Goal: Find contact information: Find contact information

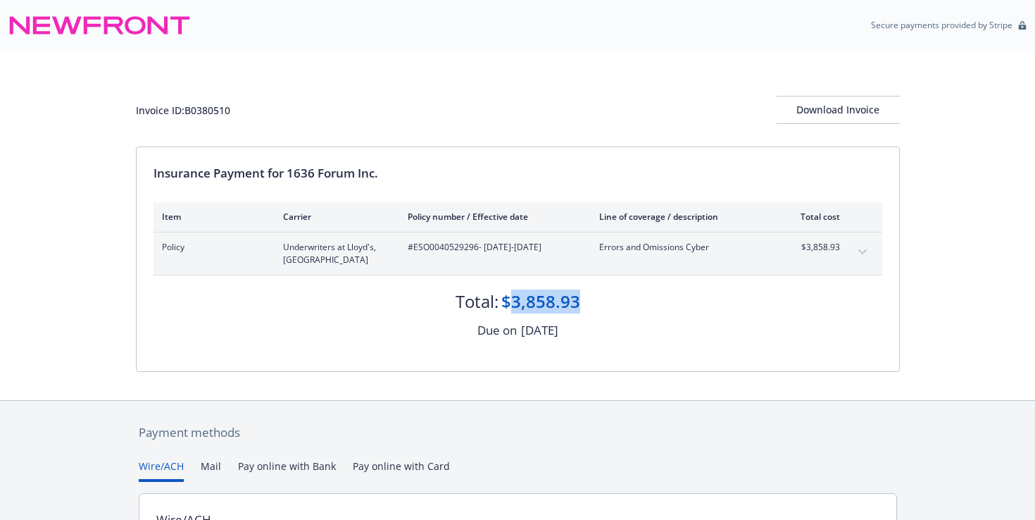
drag, startPoint x: 577, startPoint y: 301, endPoint x: 509, endPoint y: 296, distance: 68.5
click at [509, 296] on div "$3,858.93" at bounding box center [540, 301] width 79 height 24
copy div "3,858.93"
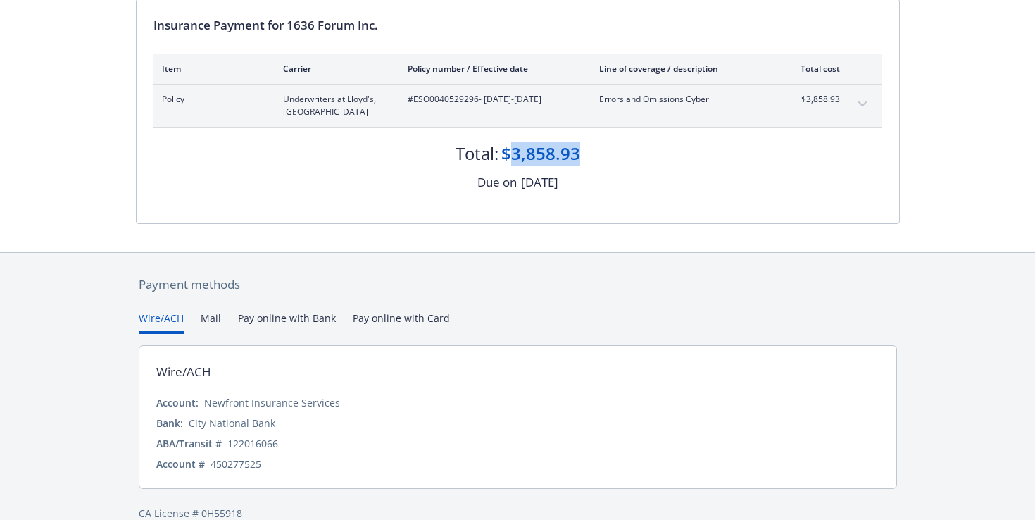
scroll to position [171, 0]
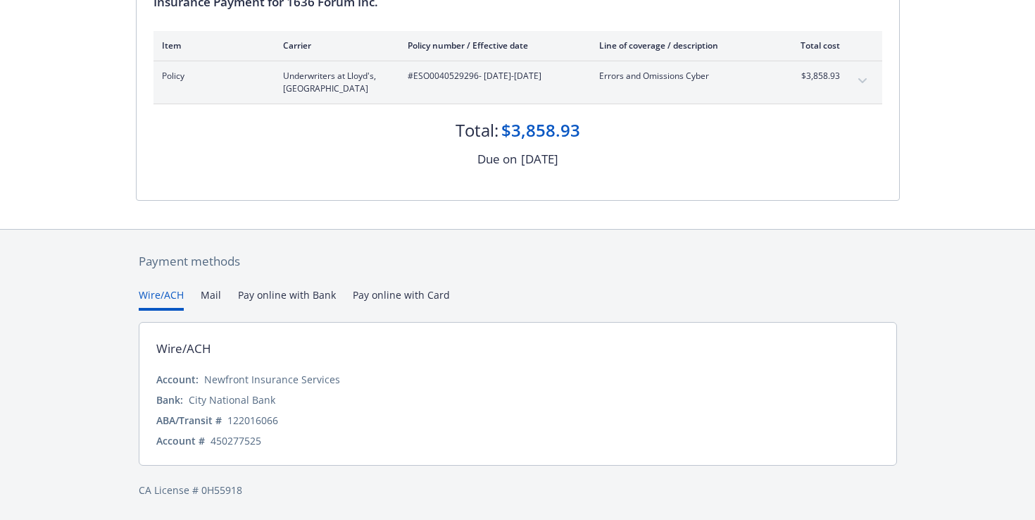
click at [319, 372] on div "Newfront Insurance Services" at bounding box center [272, 379] width 136 height 15
drag, startPoint x: 204, startPoint y: 377, endPoint x: 333, endPoint y: 386, distance: 129.2
click at [333, 386] on div "Newfront Insurance Services" at bounding box center [272, 379] width 136 height 15
copy div "Newfront Insurance Services"
click at [287, 366] on div "Wire/ACH Account: Newfront Insurance Services Bank: City National Bank ABA/Tran…" at bounding box center [518, 394] width 758 height 144
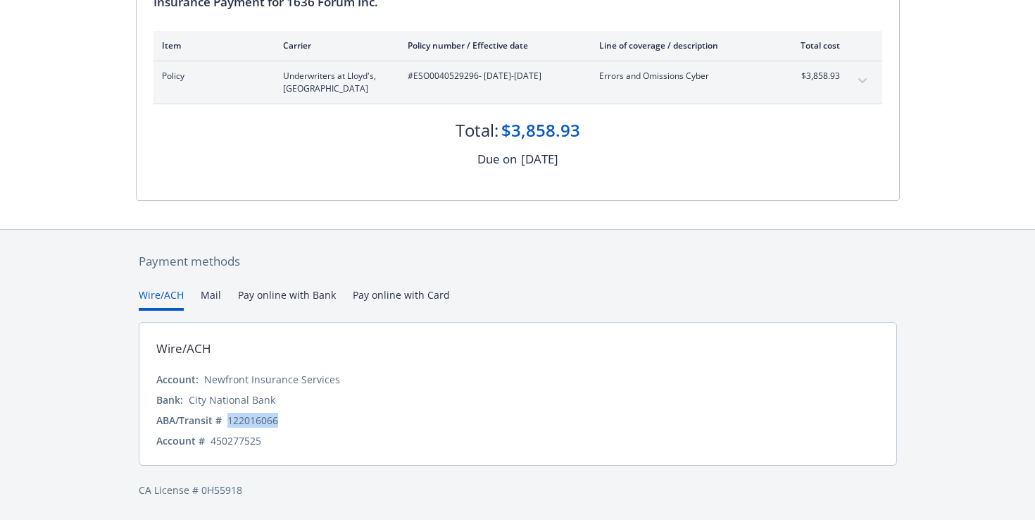
drag, startPoint x: 227, startPoint y: 416, endPoint x: 304, endPoint y: 422, distance: 76.3
click at [304, 422] on div "ABA/Transit # [US_BANK_ROUTING_MICR]" at bounding box center [517, 420] width 723 height 15
copy div "122016066"
drag, startPoint x: 189, startPoint y: 397, endPoint x: 296, endPoint y: 402, distance: 107.2
click at [296, 402] on div "Bank: City National Bank" at bounding box center [517, 399] width 723 height 15
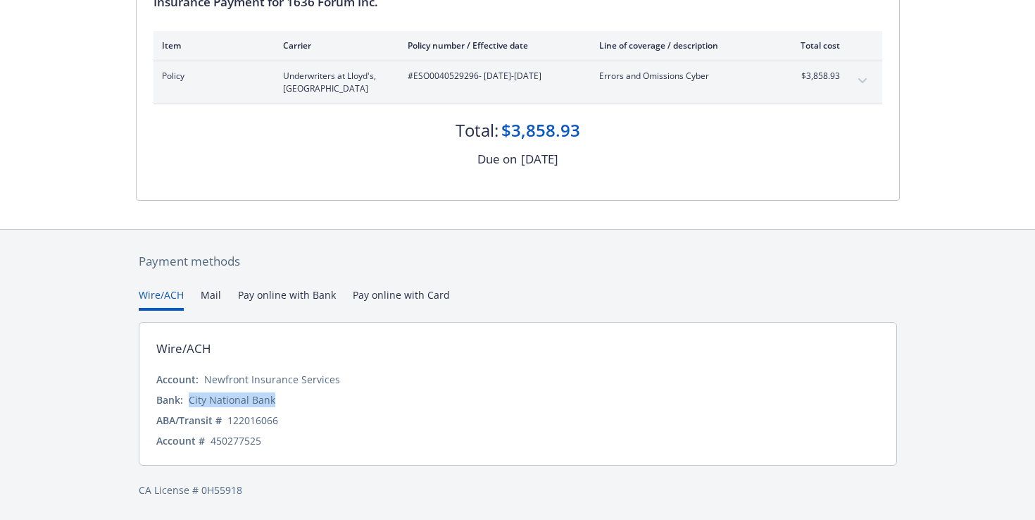
copy div "City National Bank"
drag, startPoint x: 210, startPoint y: 438, endPoint x: 282, endPoint y: 461, distance: 76.0
click at [282, 461] on div "Wire/ACH Account: Newfront Insurance Services Bank: City National Bank ABA/Tran…" at bounding box center [518, 394] width 758 height 144
copy div "450277525"
click at [208, 377] on div "Newfront Insurance Services" at bounding box center [272, 379] width 136 height 15
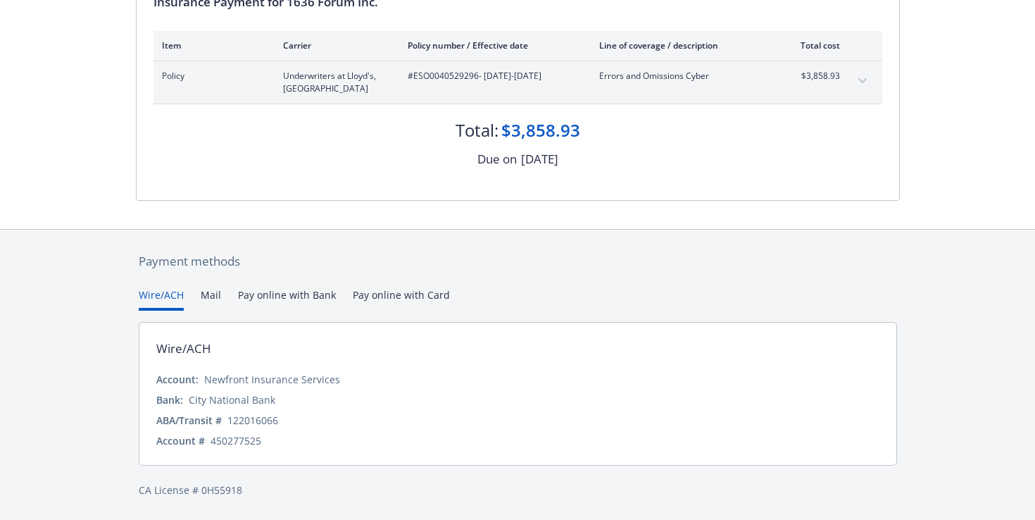
click at [205, 301] on button "Mail" at bounding box center [211, 298] width 20 height 23
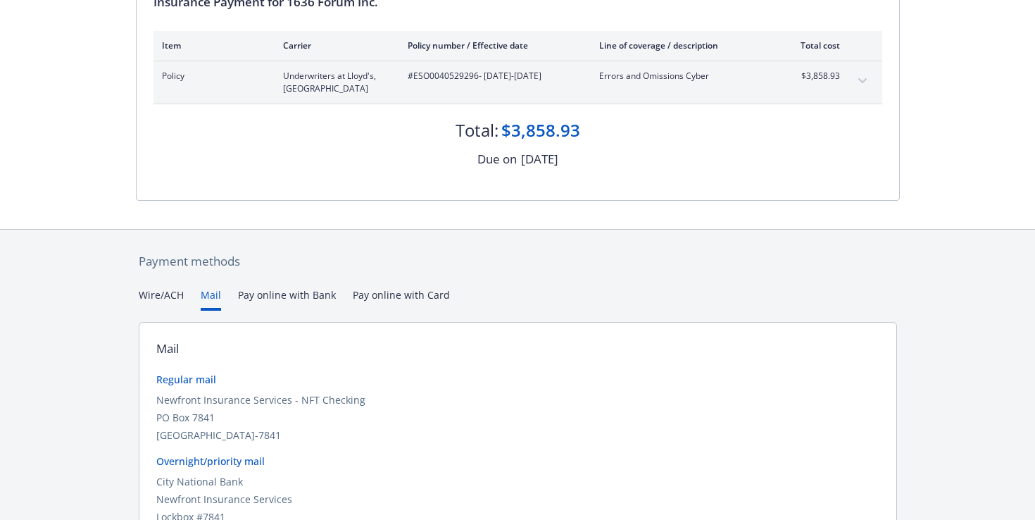
scroll to position [282, 0]
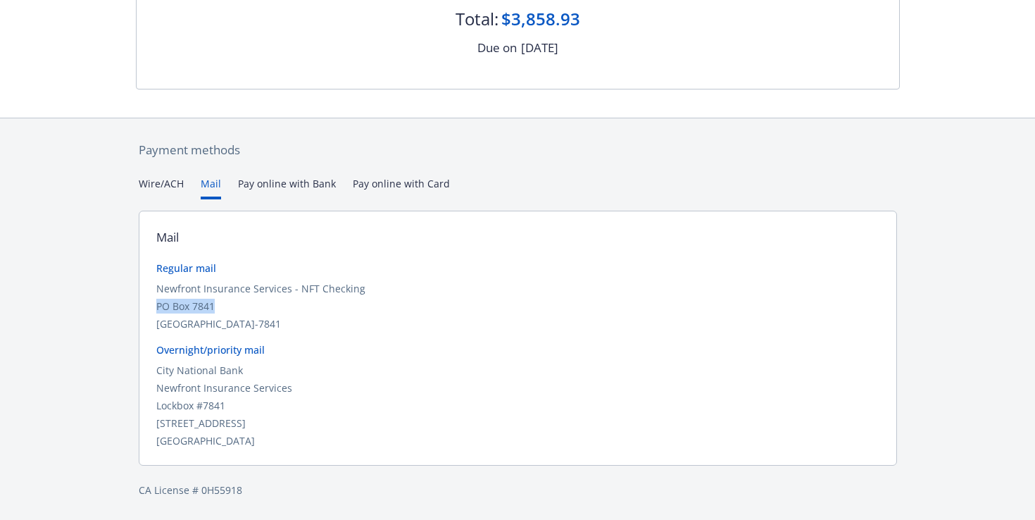
drag, startPoint x: 234, startPoint y: 302, endPoint x: 151, endPoint y: 306, distance: 83.9
click at [151, 306] on div "Mail Regular mail Newfront Insurance Services - NFT Checking [STREET_ADDRESS] O…" at bounding box center [518, 338] width 758 height 255
copy div "PO Box 7841"
drag, startPoint x: 239, startPoint y: 323, endPoint x: 268, endPoint y: 322, distance: 29.6
click at [268, 322] on div "[GEOGRAPHIC_DATA]-7841" at bounding box center [517, 323] width 723 height 15
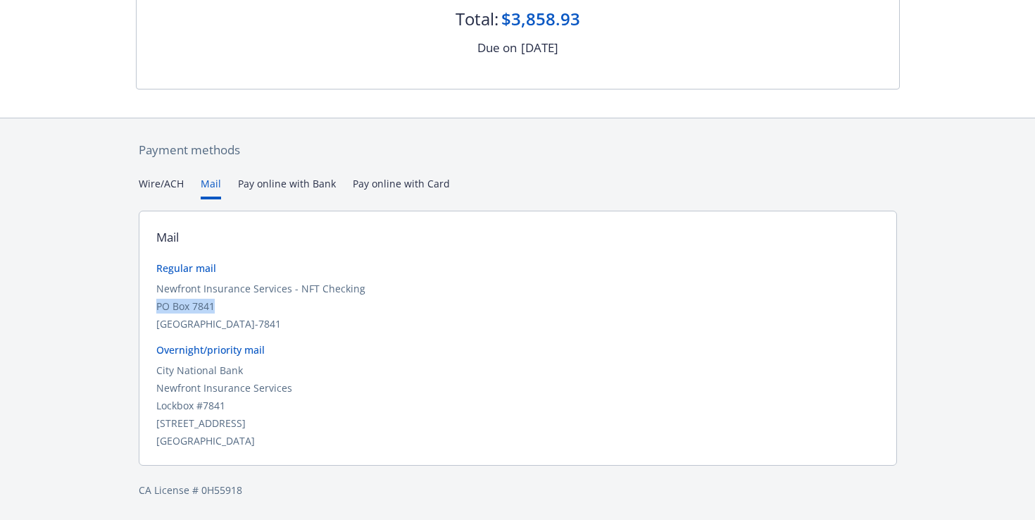
copy div "94120"
